Goal: Task Accomplishment & Management: Manage account settings

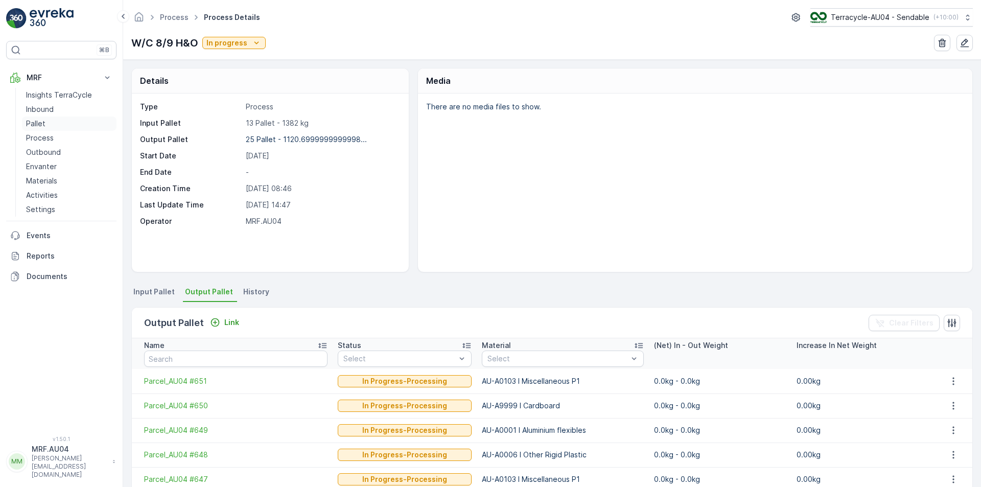
scroll to position [153, 0]
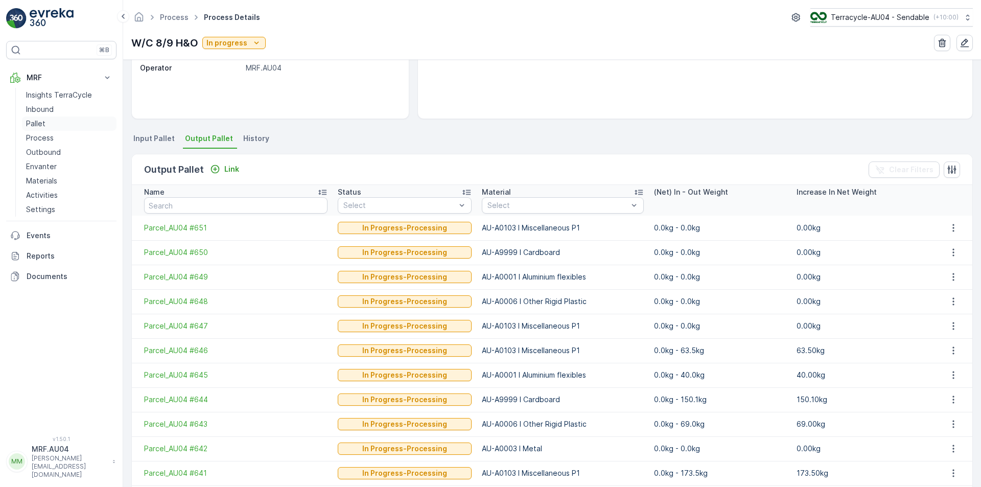
click at [45, 126] on link "Pallet" at bounding box center [69, 123] width 95 height 14
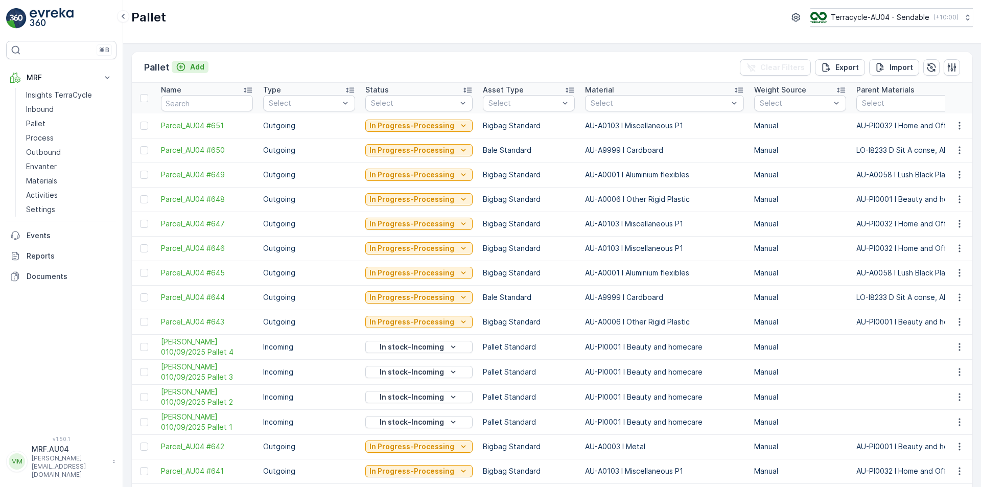
click at [184, 63] on icon "Add" at bounding box center [181, 67] width 10 height 10
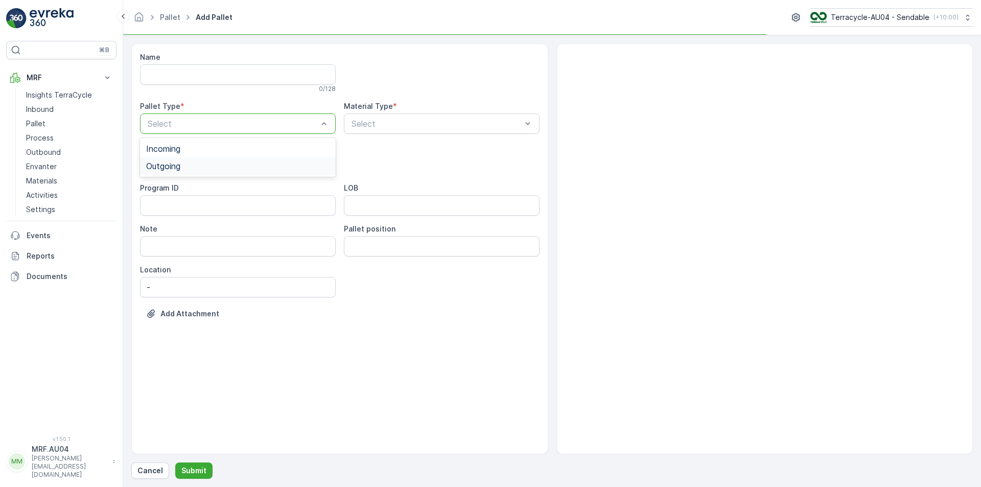
click at [191, 167] on div "Outgoing" at bounding box center [237, 165] width 183 height 9
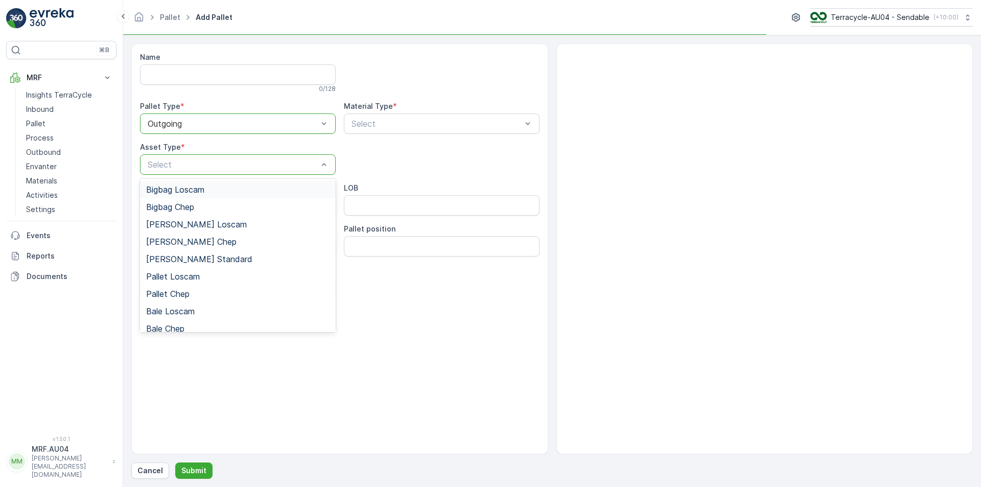
click at [195, 174] on div "Select" at bounding box center [238, 164] width 196 height 20
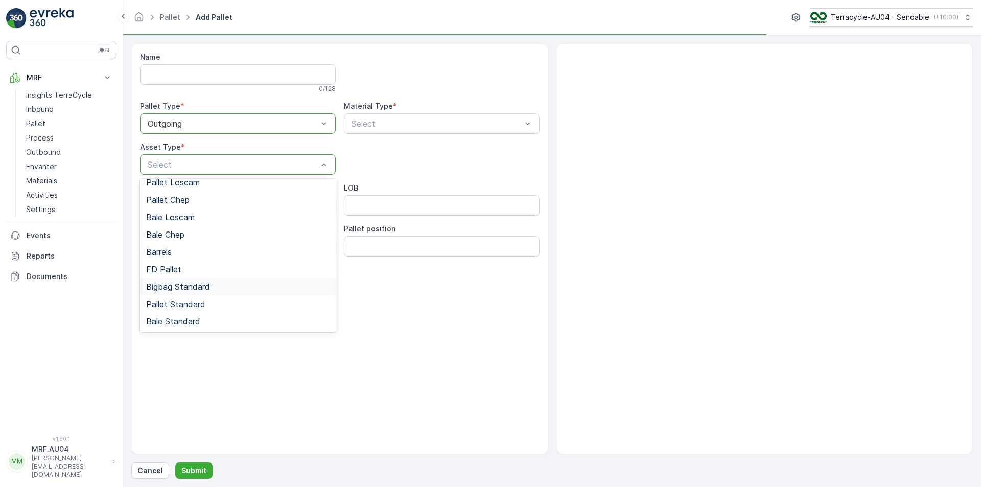
click at [201, 290] on span "Bigbag Standard" at bounding box center [178, 286] width 64 height 9
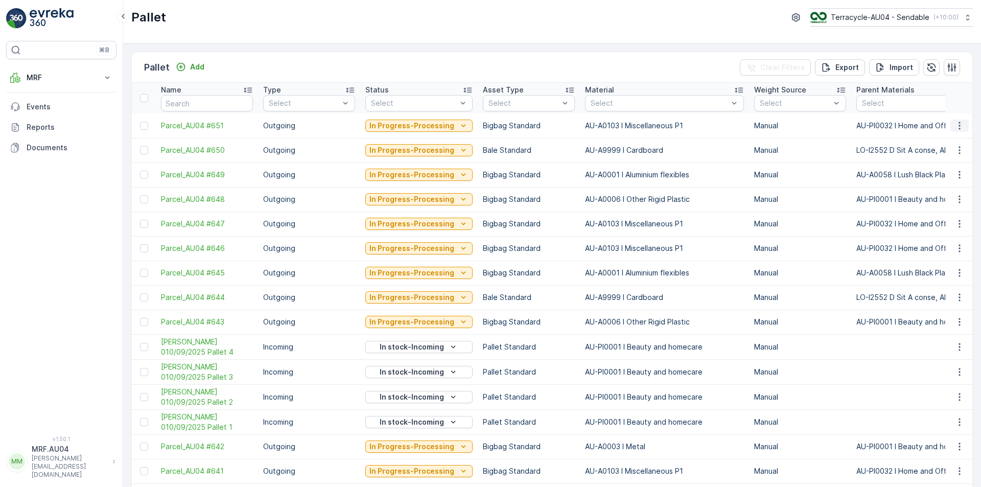
click at [960, 123] on icon "button" at bounding box center [959, 126] width 10 height 10
click at [958, 109] on th at bounding box center [959, 98] width 28 height 31
click at [957, 125] on icon "button" at bounding box center [959, 126] width 10 height 10
click at [184, 66] on icon "Add" at bounding box center [181, 67] width 10 height 10
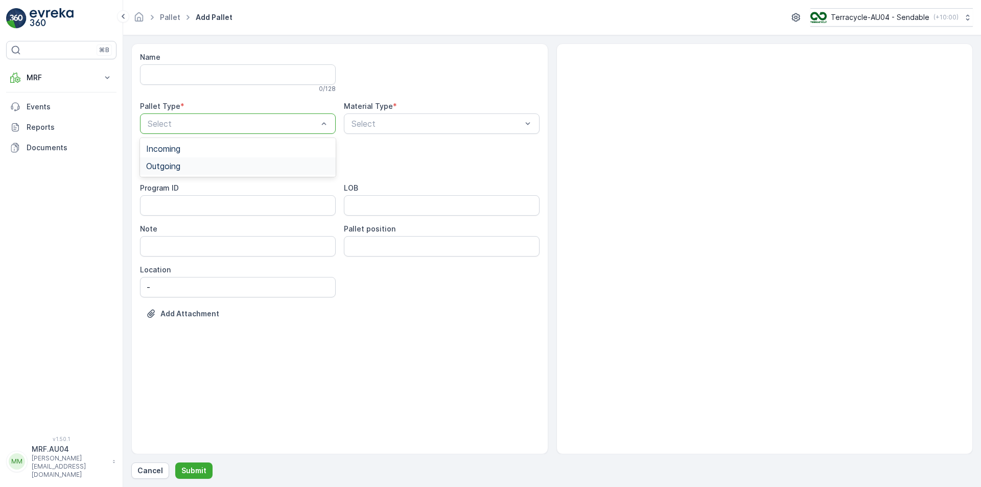
click at [261, 171] on div "Outgoing" at bounding box center [238, 165] width 196 height 17
click at [261, 171] on div "Select" at bounding box center [238, 164] width 196 height 20
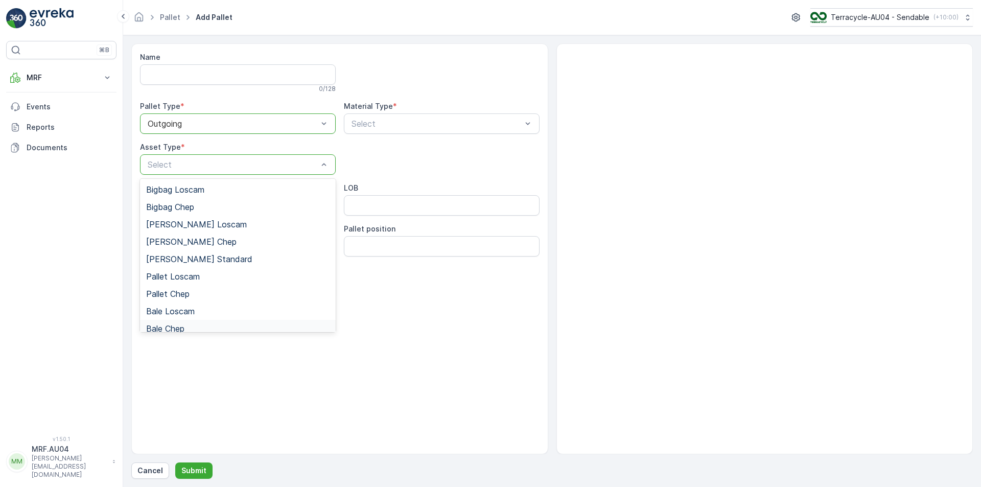
scroll to position [94, 0]
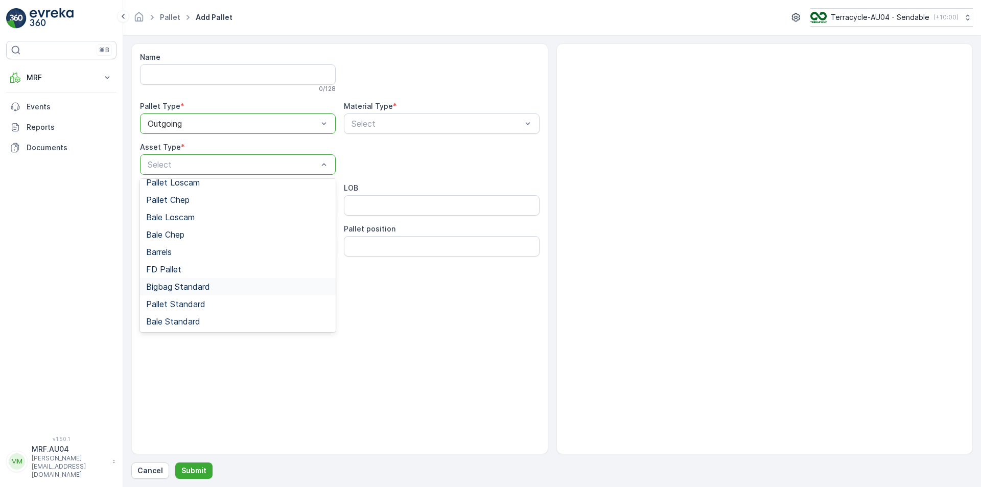
click at [208, 289] on span "Bigbag Standard" at bounding box center [178, 286] width 64 height 9
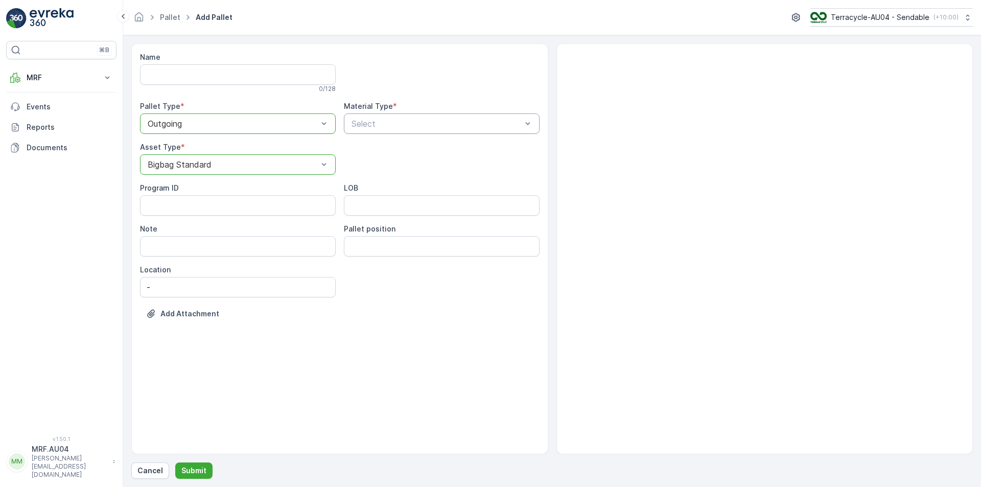
click at [389, 130] on div "Select" at bounding box center [442, 123] width 196 height 20
click at [396, 123] on div at bounding box center [436, 123] width 172 height 9
type input "MIU"
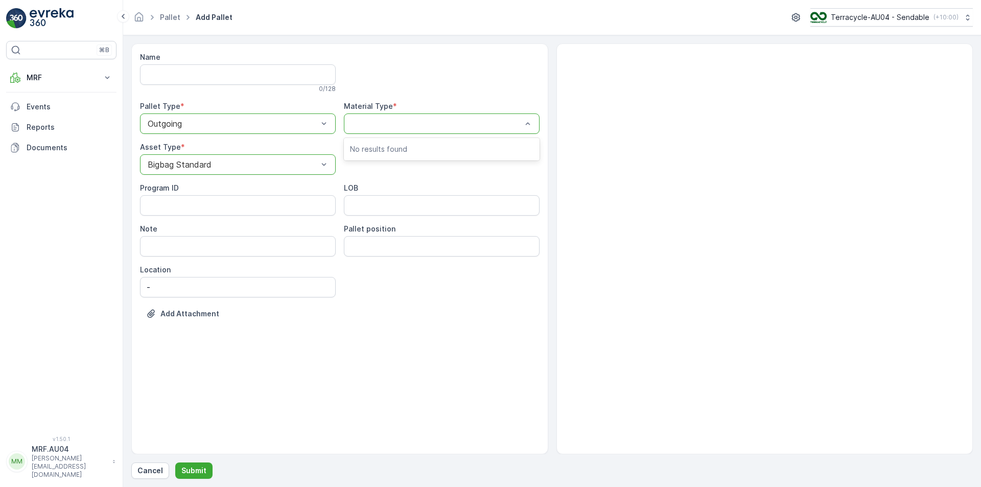
click at [397, 122] on div at bounding box center [436, 123] width 172 height 9
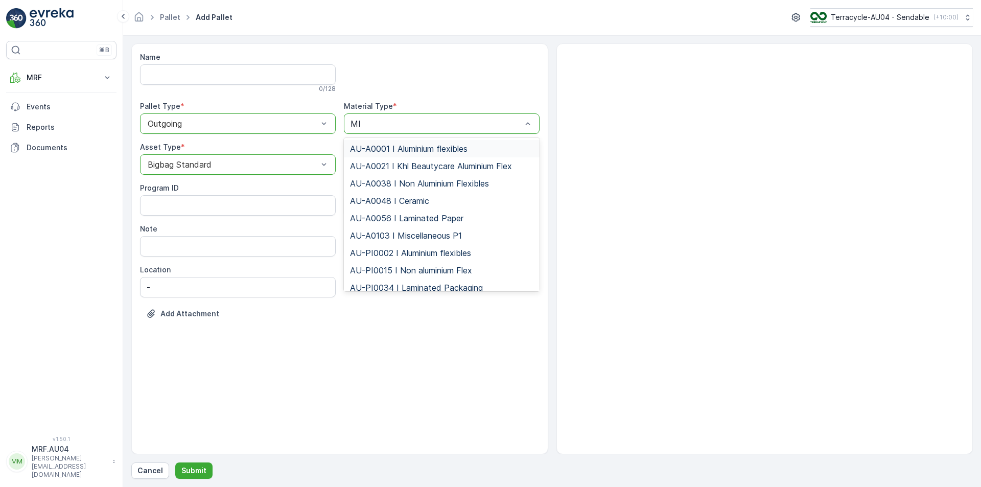
type input "MIS"
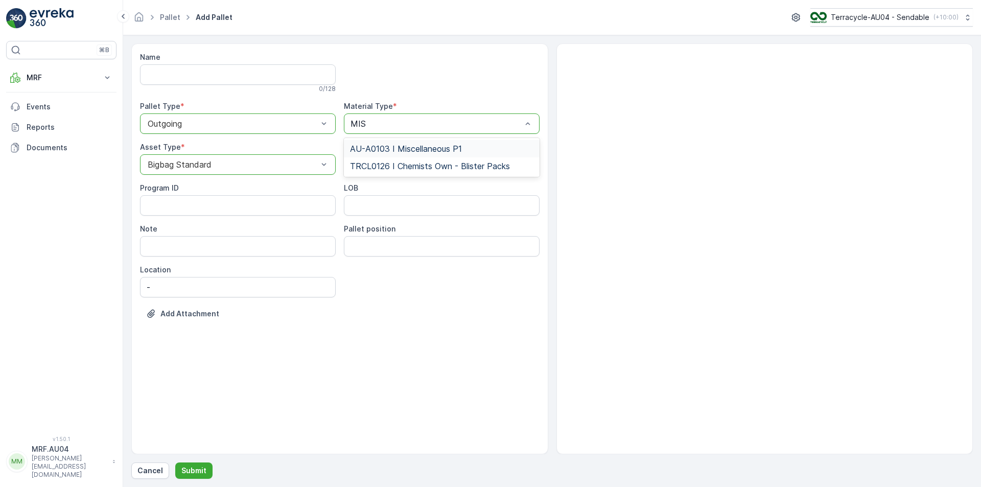
click at [425, 152] on span "AU-A0103 I Miscellaneous P1" at bounding box center [406, 148] width 112 height 9
click at [197, 469] on p "Submit" at bounding box center [193, 470] width 25 height 10
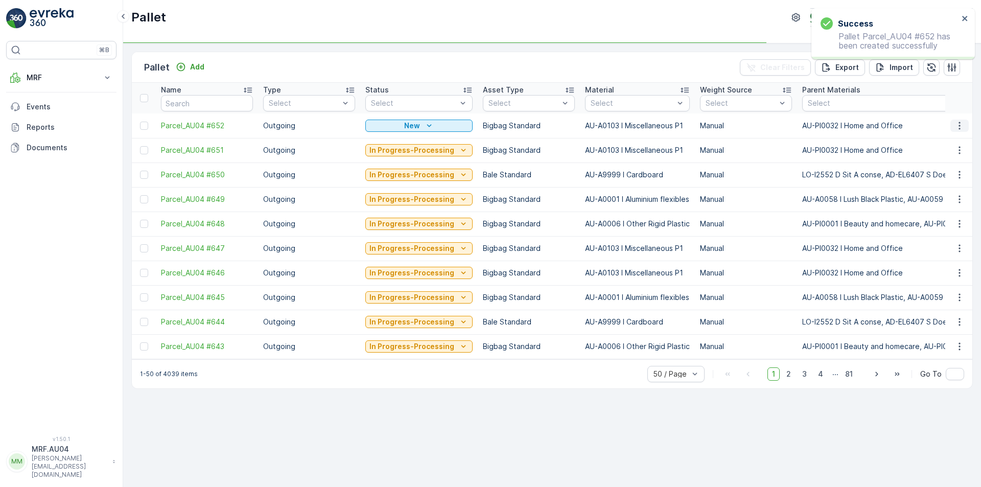
click at [962, 127] on icon "button" at bounding box center [959, 126] width 10 height 10
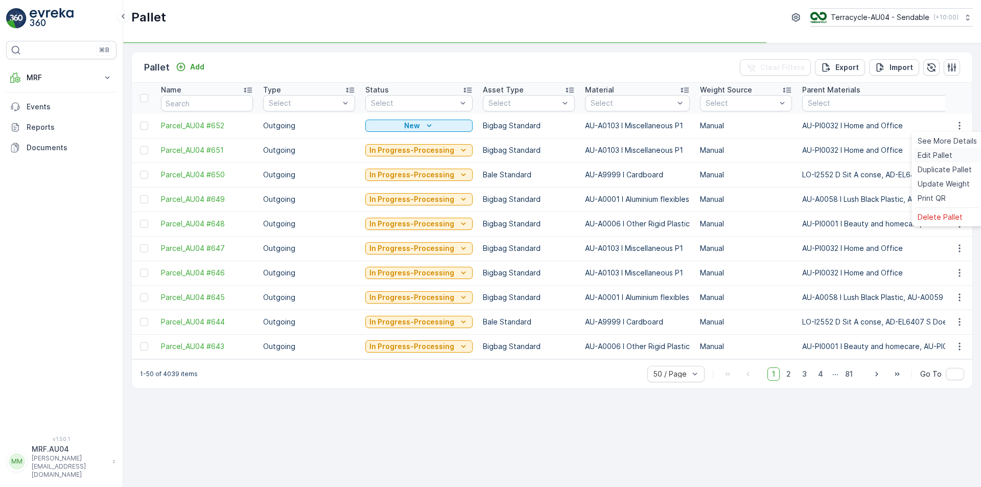
click at [943, 155] on span "Edit Pallet" at bounding box center [935, 155] width 35 height 10
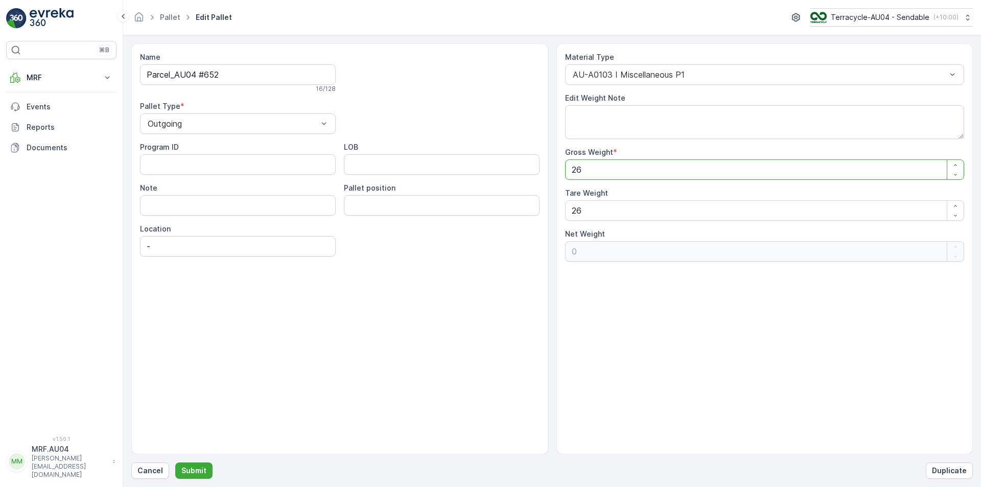
drag, startPoint x: 712, startPoint y: 176, endPoint x: 408, endPoint y: 176, distance: 303.5
click at [411, 176] on div "Name Parcel_AU04 #652 16 / 128 Pallet Type * Outgoing Program ID LOB Note Palle…" at bounding box center [551, 248] width 841 height 411
type Weight "1"
type Weight "-25"
type Weight "16"
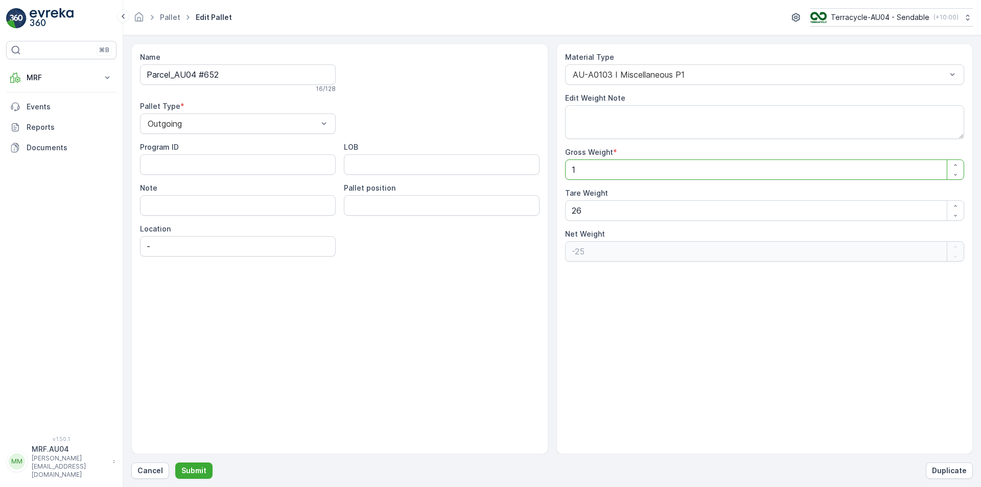
type Weight "-10"
type Weight "16"
drag, startPoint x: 576, startPoint y: 209, endPoint x: 524, endPoint y: 202, distance: 52.6
click at [527, 203] on div "Name Parcel_AU04 #652 16 / 128 Pallet Type * Outgoing Program ID LOB Note Palle…" at bounding box center [551, 248] width 841 height 411
type Weight "1"
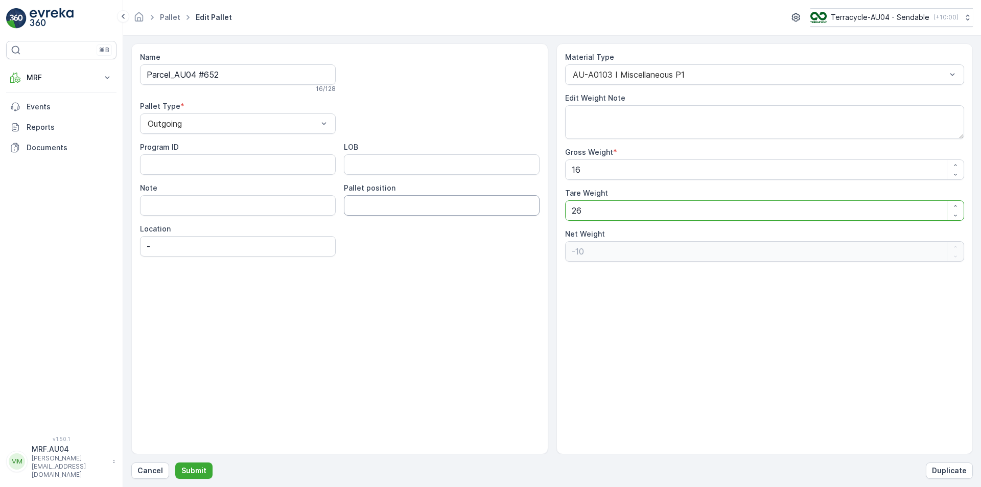
type Weight "15"
type Weight "16"
type Weight "0"
type Weight "16"
click at [189, 471] on p "Submit" at bounding box center [193, 470] width 25 height 10
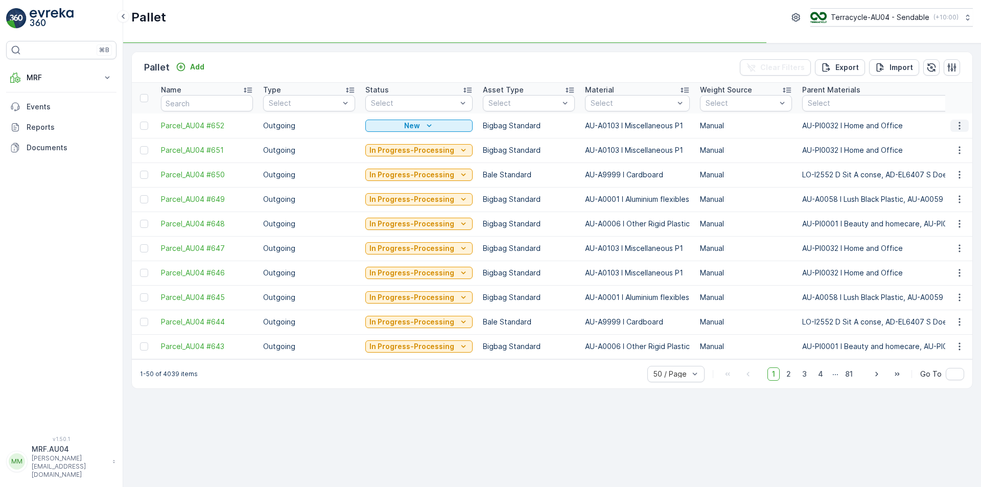
click at [964, 124] on icon "button" at bounding box center [959, 126] width 10 height 10
click at [938, 197] on span "Print QR" at bounding box center [932, 198] width 28 height 10
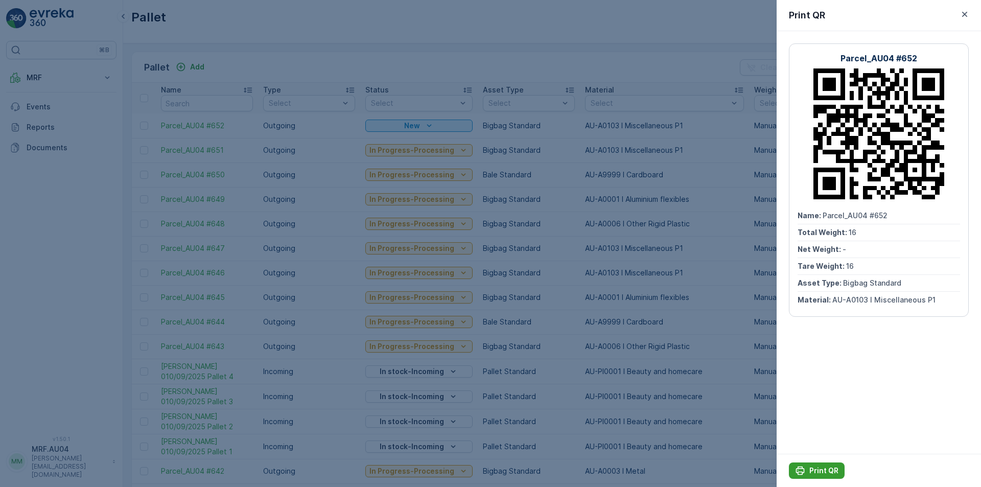
click at [828, 466] on p "Print QR" at bounding box center [823, 470] width 29 height 10
drag, startPoint x: 821, startPoint y: 214, endPoint x: 924, endPoint y: 199, distance: 104.3
click at [924, 199] on div "Parcel_AU04 #652 Name : Parcel_AU04 #652 Total Weight : 16 Net Weight : - Tare …" at bounding box center [879, 179] width 180 height 273
click at [888, 223] on div "Name : Parcel_AU04 #652" at bounding box center [878, 215] width 162 height 17
drag, startPoint x: 913, startPoint y: 205, endPoint x: 819, endPoint y: 219, distance: 94.6
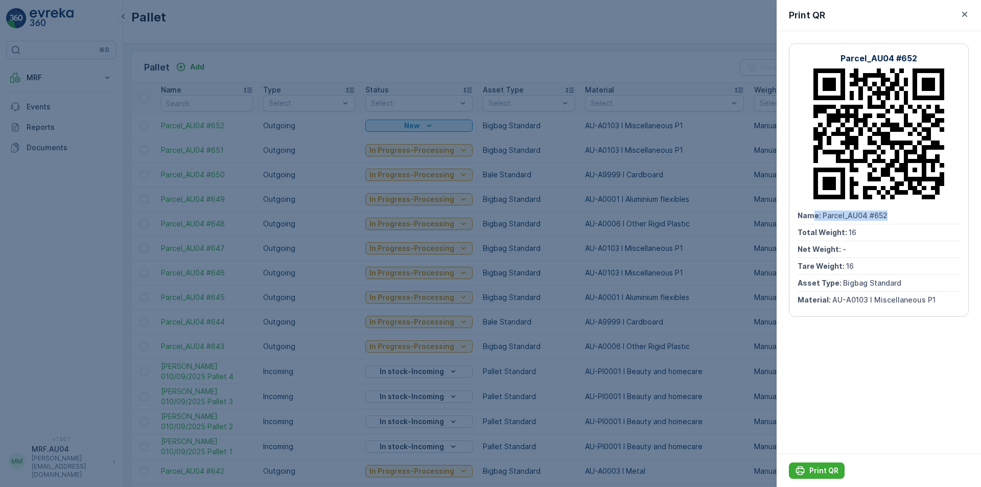
click at [817, 220] on div "Parcel_AU04 #652 Name : Parcel_AU04 #652 Total Weight : 16 Net Weight : - Tare …" at bounding box center [879, 179] width 180 height 273
click at [824, 217] on span "Parcel_AU04 #652" at bounding box center [854, 215] width 65 height 9
drag, startPoint x: 822, startPoint y: 217, endPoint x: 895, endPoint y: 215, distance: 72.6
click at [895, 215] on div "Name : Parcel_AU04 #652" at bounding box center [878, 215] width 162 height 17
click at [425, 101] on div at bounding box center [490, 243] width 981 height 487
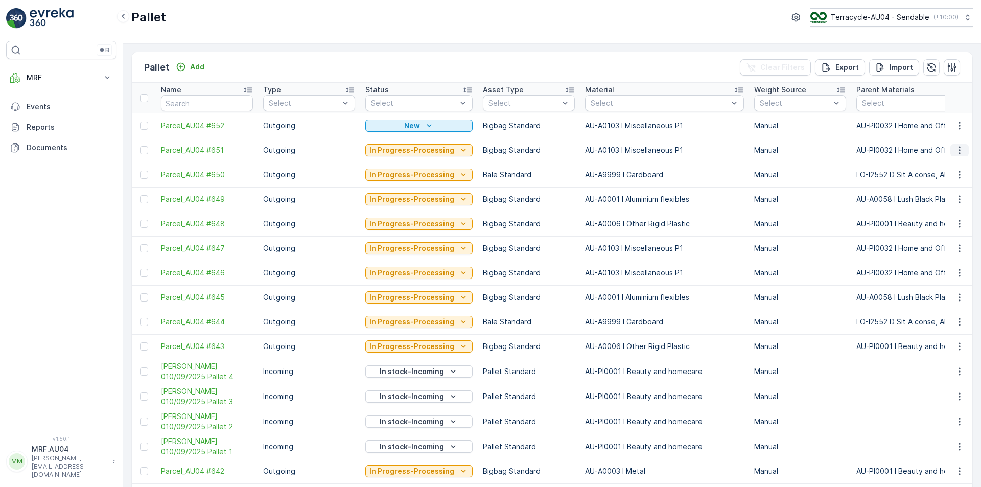
click at [960, 155] on icon "button" at bounding box center [959, 150] width 10 height 10
click at [939, 181] on span "Edit Pallet" at bounding box center [935, 180] width 35 height 10
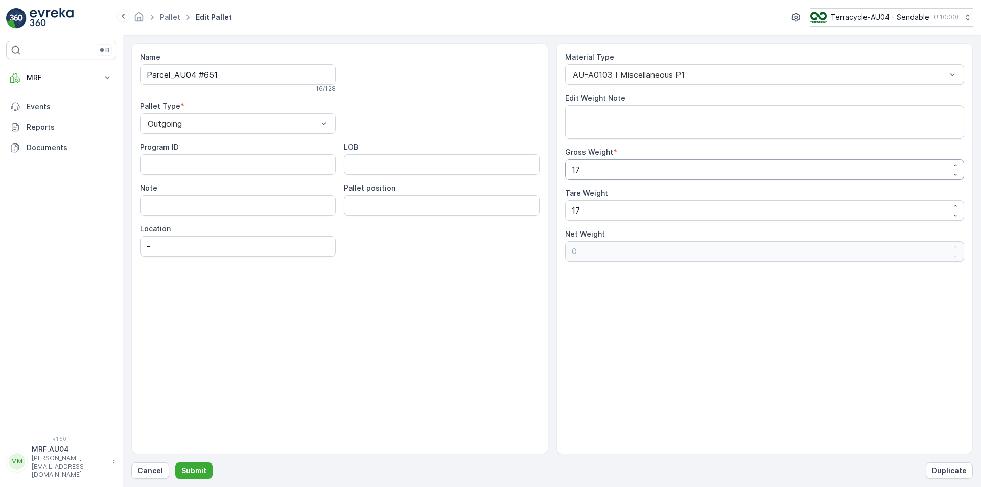
drag, startPoint x: 554, startPoint y: 172, endPoint x: 532, endPoint y: 174, distance: 21.6
click at [532, 174] on div "Name Parcel_AU04 #651 16 / 128 Pallet Type * Outgoing Program ID LOB Note Palle…" at bounding box center [551, 248] width 841 height 411
type Weight "1"
type Weight "-16"
type Weight "10"
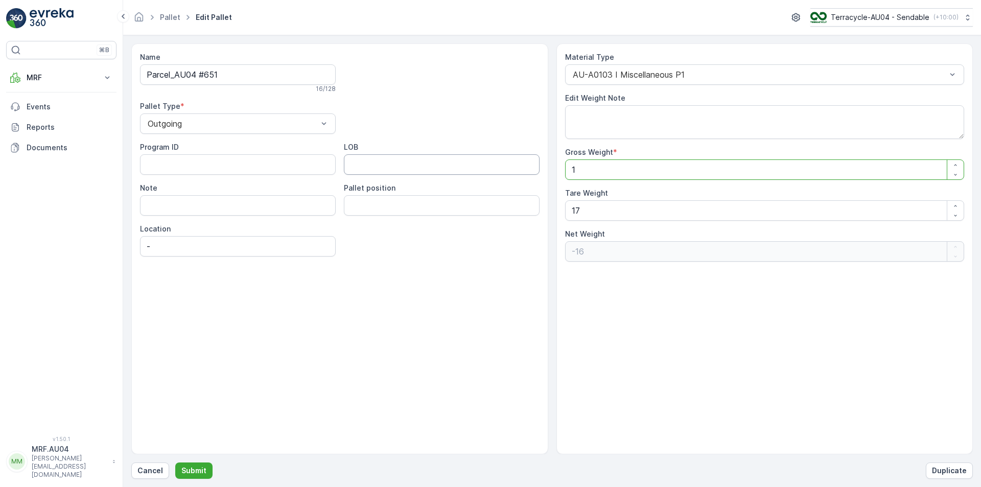
type Weight "-7"
type Weight "109"
type Weight "92"
type Weight "109.5"
type Weight "92.5"
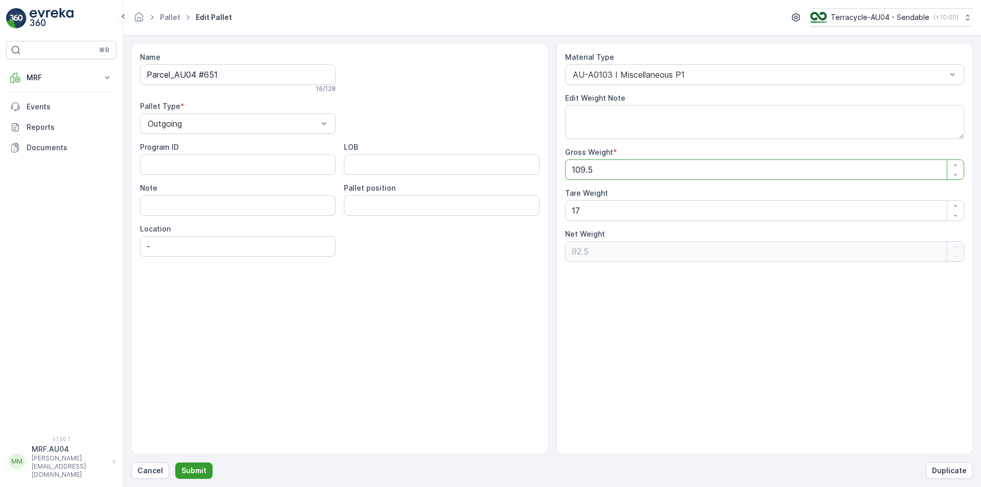
type Weight "109.5"
click at [197, 469] on p "Submit" at bounding box center [193, 470] width 25 height 10
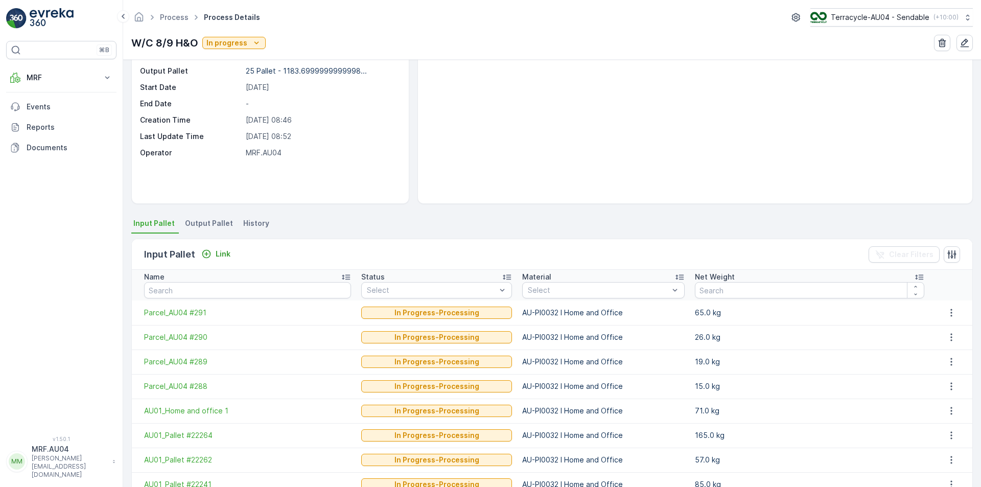
scroll to position [51, 0]
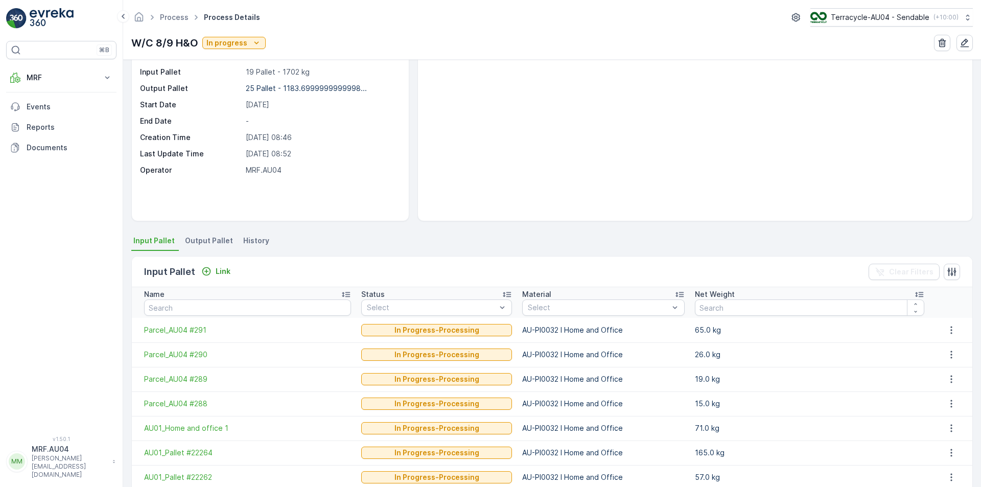
click at [225, 240] on span "Output Pallet" at bounding box center [209, 241] width 48 height 10
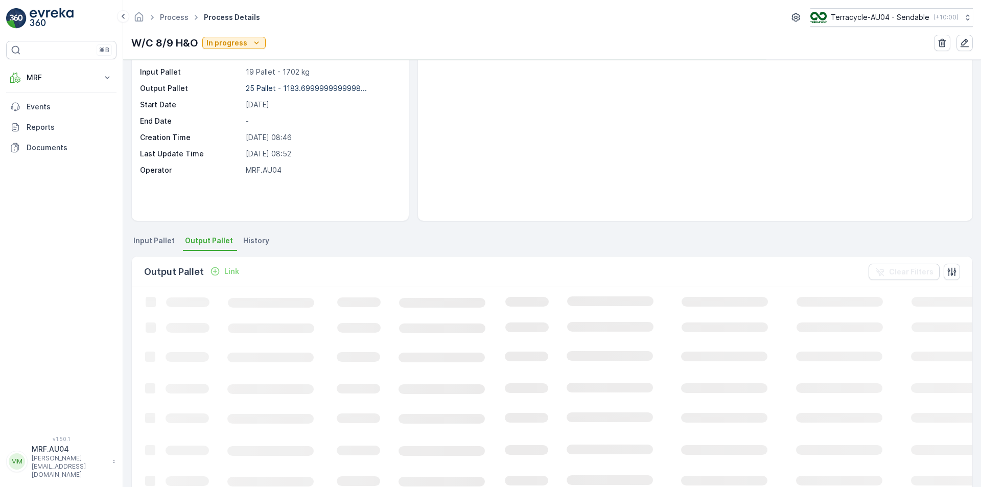
scroll to position [51, 0]
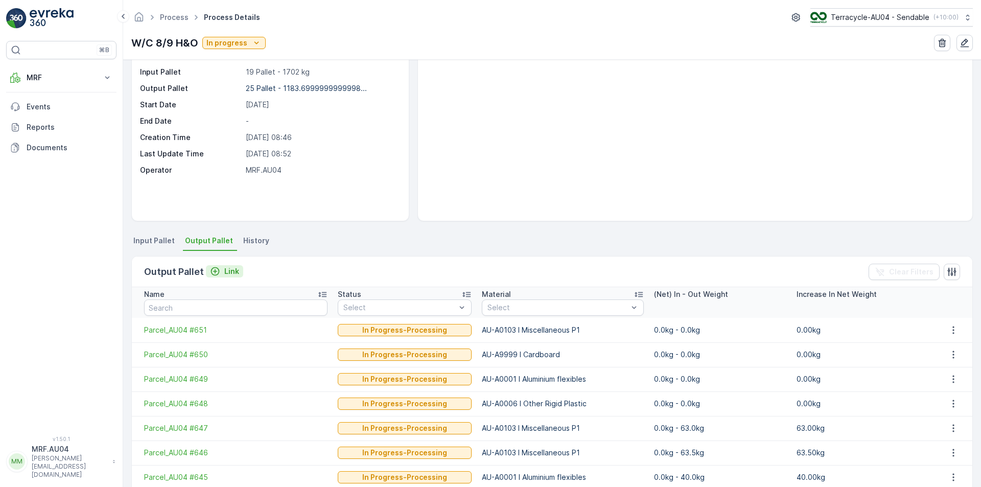
click at [219, 270] on div "Link" at bounding box center [224, 271] width 29 height 10
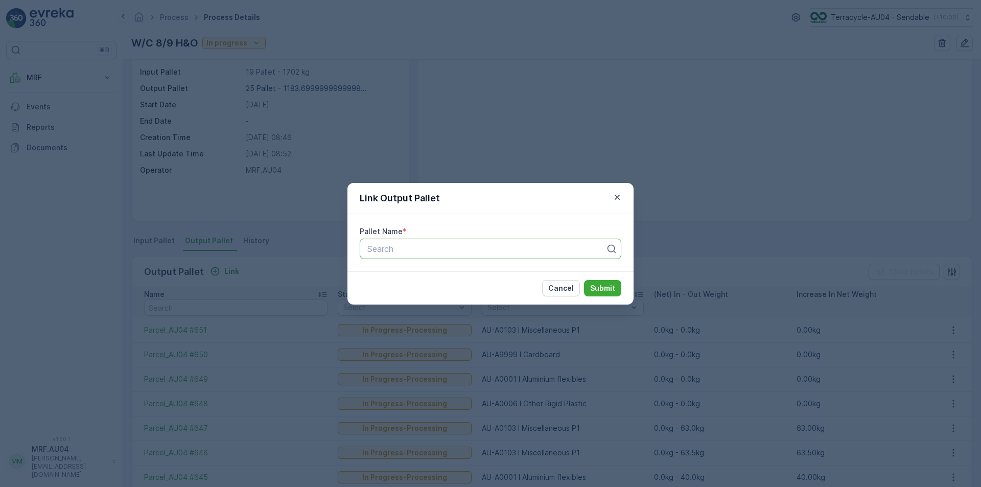
click at [396, 247] on div at bounding box center [486, 248] width 240 height 9
click at [402, 243] on p "Search" at bounding box center [486, 249] width 238 height 12
paste input "Parcel_AU04 #651"
type input "Parcel_AU04 #651"
click at [498, 278] on div "Parcel_AU04 #651" at bounding box center [490, 273] width 249 height 9
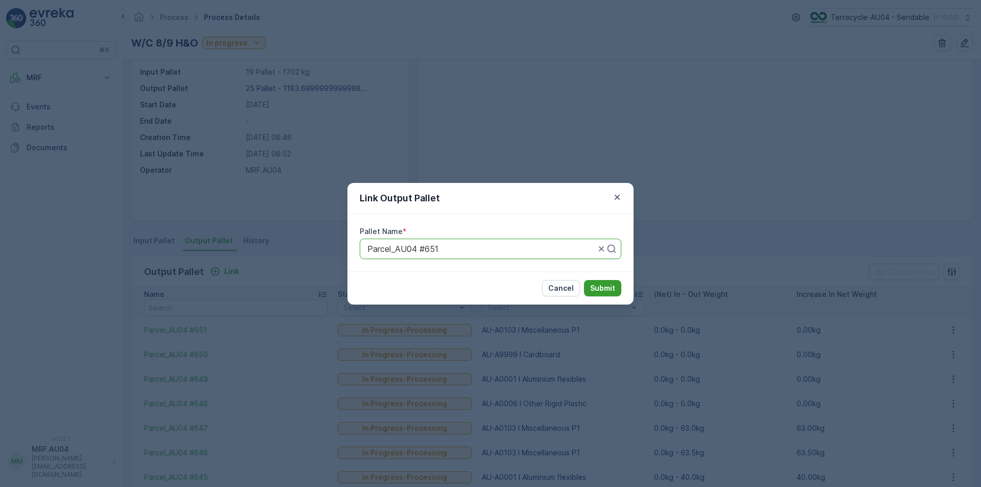
click at [604, 287] on p "Submit" at bounding box center [602, 288] width 25 height 10
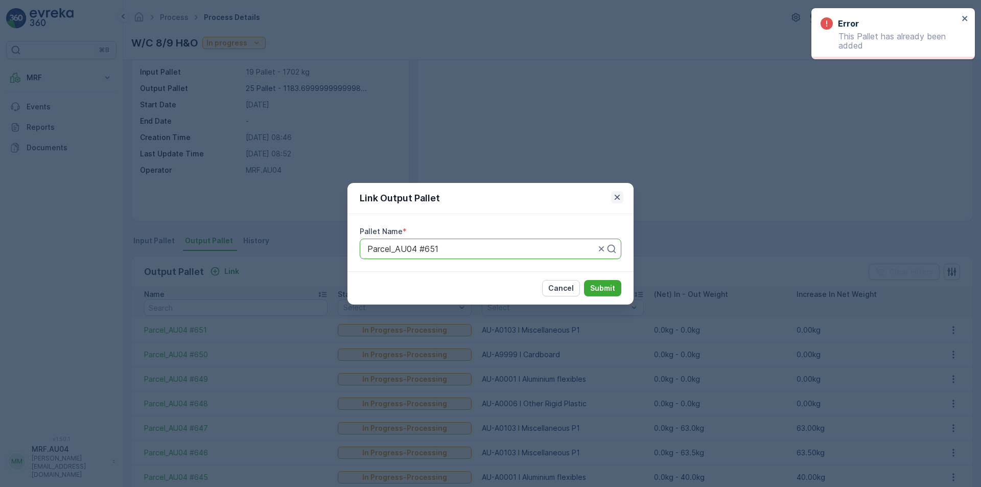
click at [617, 198] on icon "button" at bounding box center [617, 196] width 5 height 5
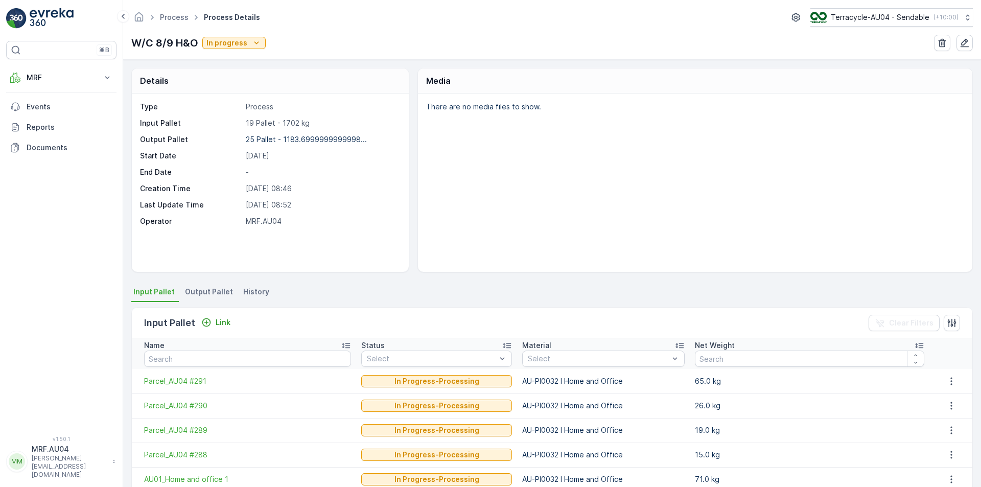
click at [212, 291] on span "Output Pallet" at bounding box center [209, 292] width 48 height 10
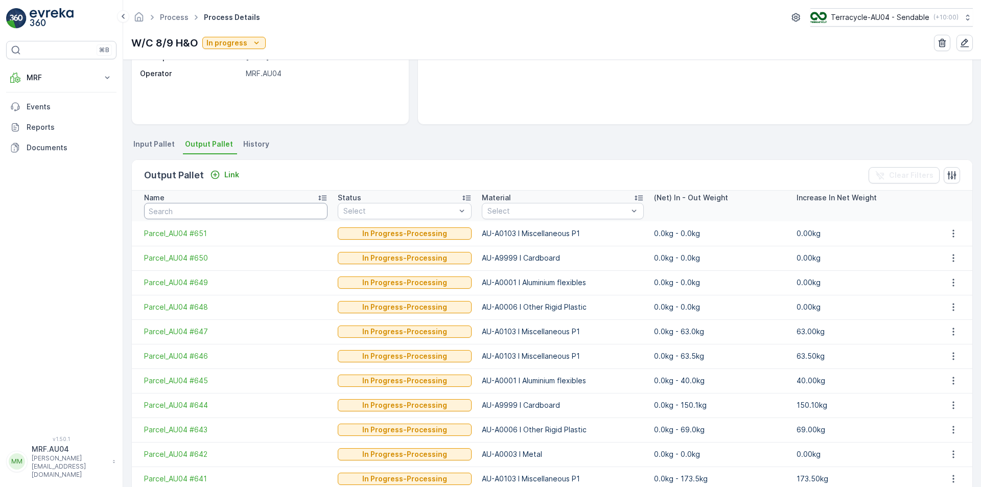
scroll to position [130, 0]
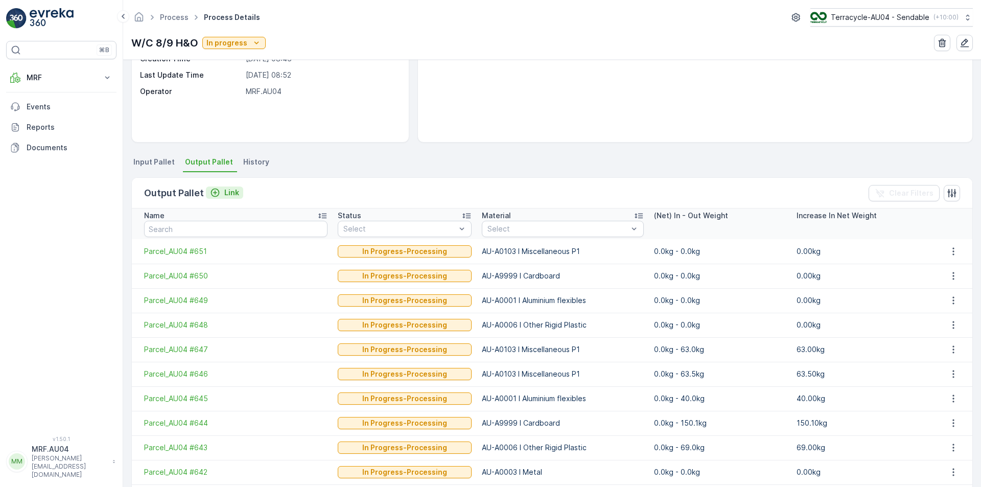
click at [230, 190] on p "Link" at bounding box center [231, 192] width 15 height 10
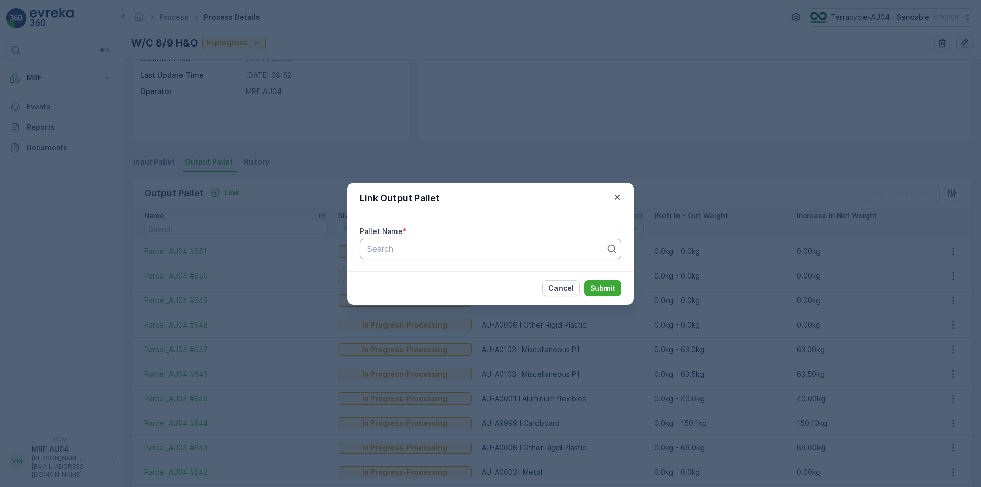
click at [375, 246] on div at bounding box center [486, 248] width 240 height 9
paste input "Parcel_AU04 #651"
type input "Parcel_AU04 #651"
click at [434, 276] on span "Parcel_AU04 #651" at bounding box center [401, 273] width 71 height 9
click at [611, 291] on p "Submit" at bounding box center [602, 288] width 25 height 10
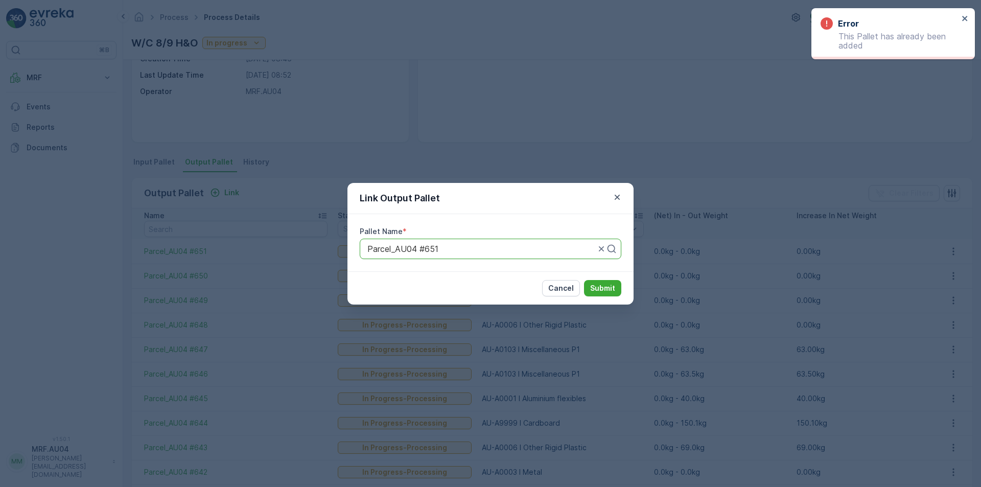
click at [561, 246] on div at bounding box center [481, 248] width 230 height 9
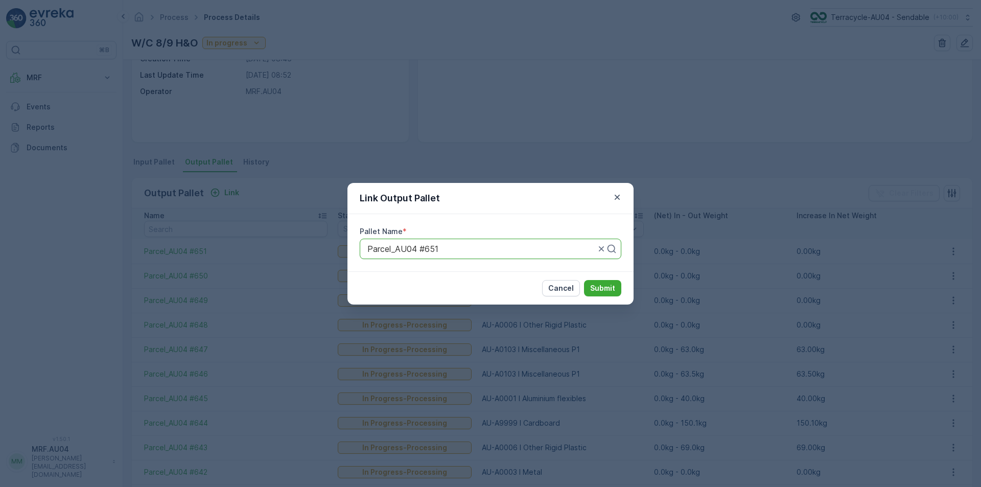
click at [562, 248] on div at bounding box center [481, 248] width 230 height 9
click at [504, 246] on div at bounding box center [481, 248] width 230 height 9
click at [446, 249] on div at bounding box center [481, 248] width 230 height 9
click at [464, 251] on div at bounding box center [481, 248] width 230 height 9
click at [603, 254] on div at bounding box center [606, 248] width 20 height 19
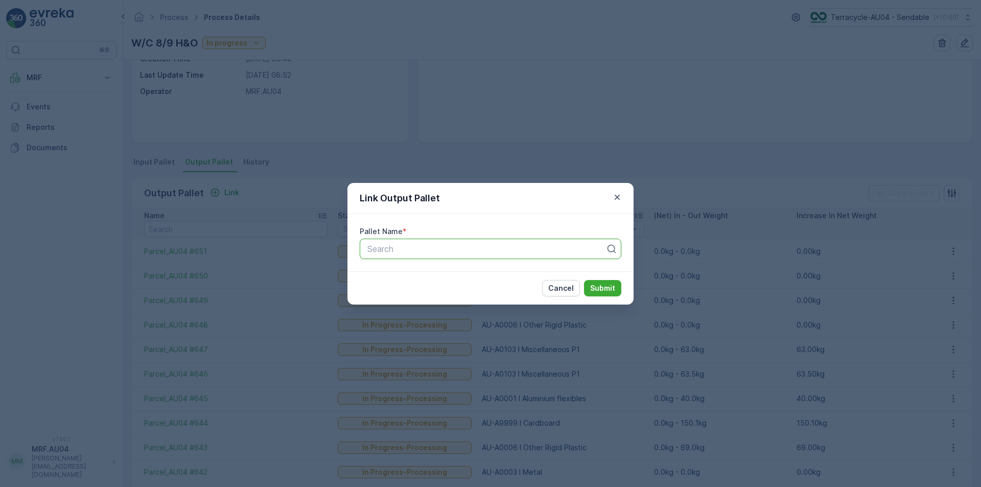
click at [551, 247] on div at bounding box center [486, 248] width 240 height 9
paste input "Parcel_AU04 #651"
type input "Parcel_AU04 #652"
click at [478, 274] on div "Parcel_AU04 #652" at bounding box center [490, 273] width 249 height 9
click at [616, 288] on button "Submit" at bounding box center [602, 288] width 37 height 16
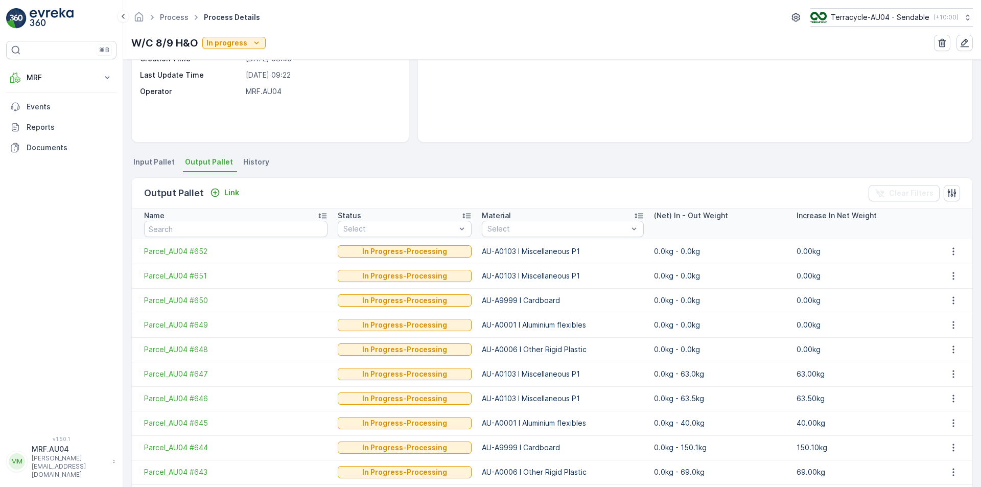
click at [202, 164] on span "Output Pallet" at bounding box center [209, 162] width 48 height 10
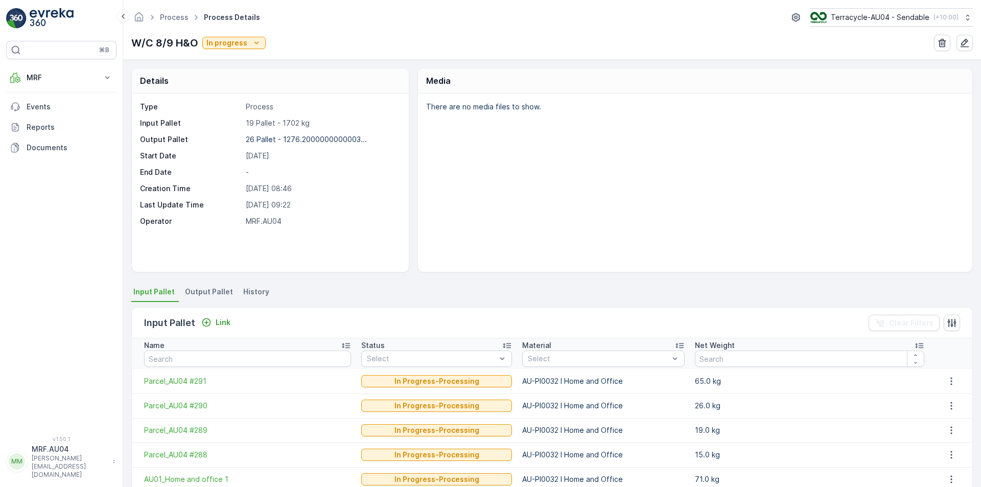
click at [215, 294] on span "Output Pallet" at bounding box center [209, 292] width 48 height 10
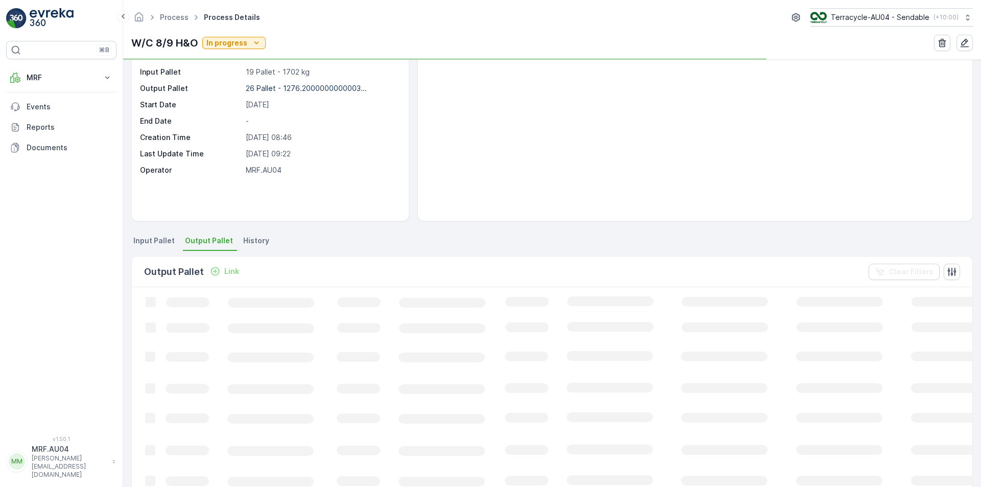
scroll to position [51, 0]
